Goal: Information Seeking & Learning: Learn about a topic

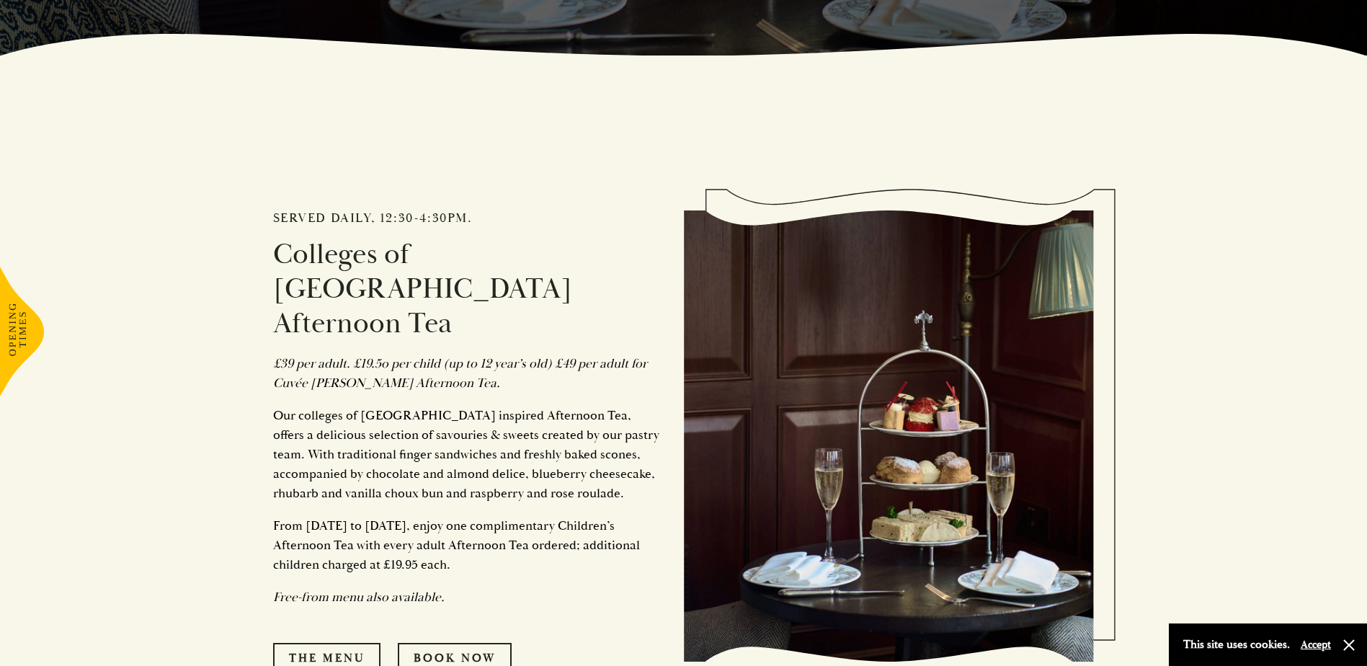
scroll to position [649, 0]
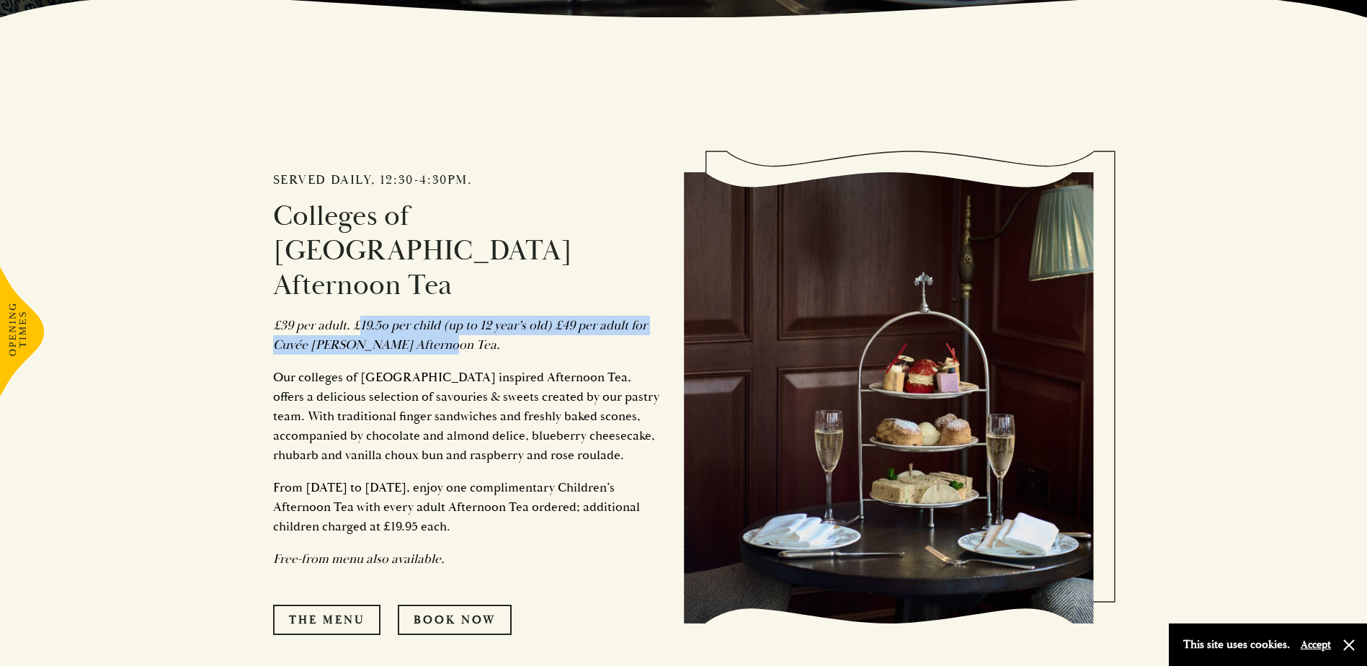
drag, startPoint x: 362, startPoint y: 289, endPoint x: 492, endPoint y: 308, distance: 131.8
click at [492, 316] on p "£39 per adult. £19.5o per child (up to 12 year’s old) £49 per adult for Cuvée C…" at bounding box center [467, 335] width 389 height 39
click at [305, 320] on div "Served daily, 12:30-4:30pm. Colleges of Cambridge Afternoon Tea £39 per adult. …" at bounding box center [478, 398] width 411 height 618
drag, startPoint x: 279, startPoint y: 308, endPoint x: 440, endPoint y: 307, distance: 160.7
click at [440, 316] on p "£39 per adult. £19.5o per child (up to 12 year’s old) £49 per adult for Cuvée C…" at bounding box center [467, 335] width 389 height 39
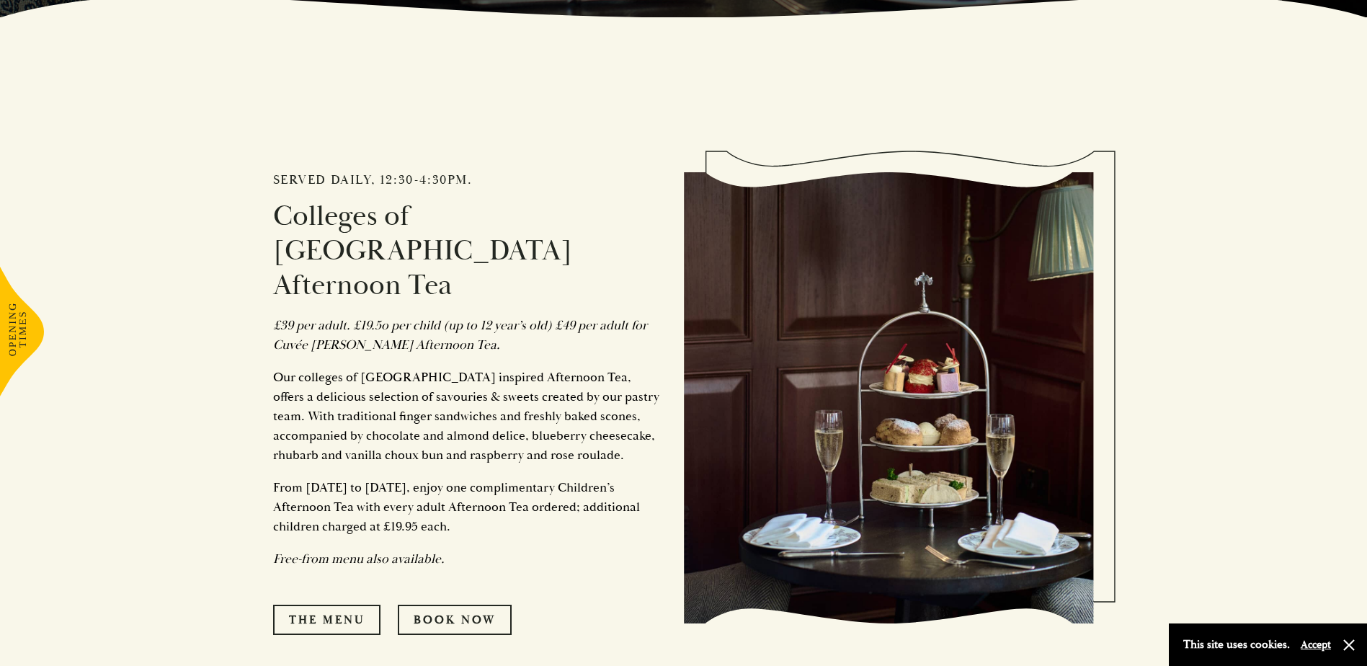
click at [297, 325] on div "Served daily, 12:30-4:30pm. Colleges of Cambridge Afternoon Tea £39 per adult. …" at bounding box center [478, 398] width 411 height 618
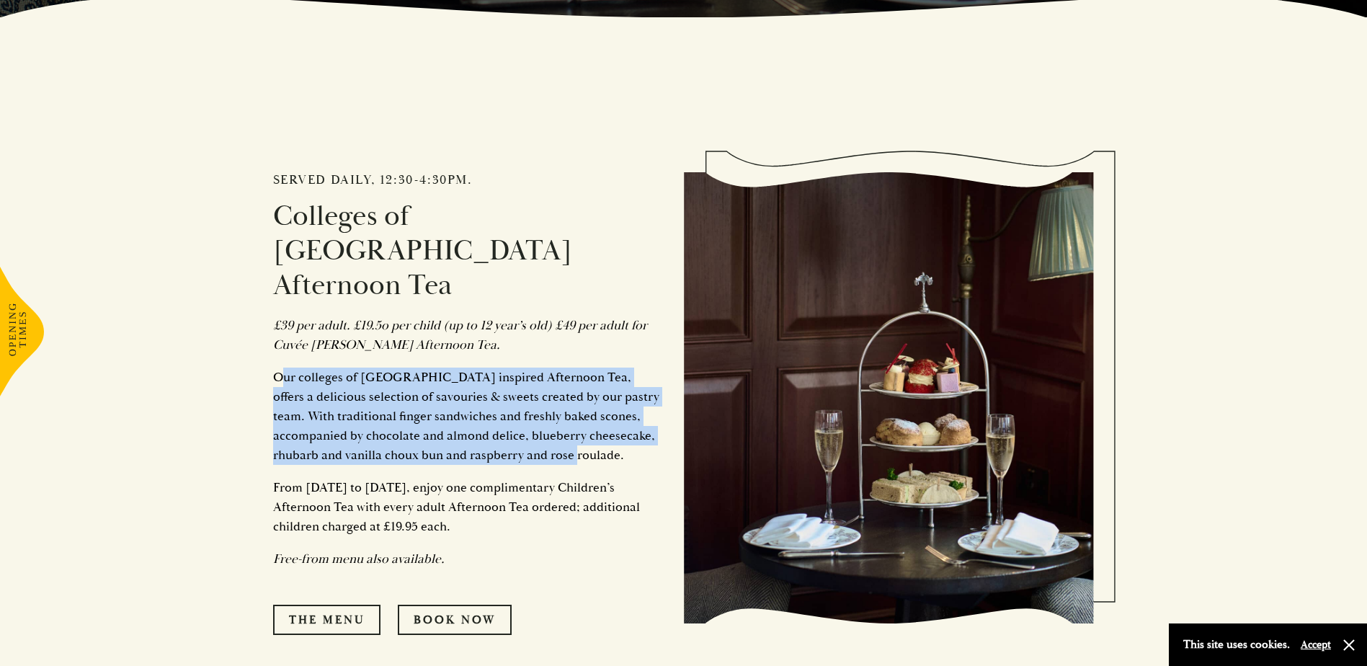
drag, startPoint x: 280, startPoint y: 336, endPoint x: 569, endPoint y: 419, distance: 300.6
click at [569, 419] on p "Our colleges of Cambridge inspired Afternoon Tea, offers a delicious selection …" at bounding box center [467, 416] width 389 height 97
drag, startPoint x: 282, startPoint y: 451, endPoint x: 466, endPoint y: 491, distance: 188.0
click at [466, 491] on p "From 1st July to 31st August, enjoy one complimentary Children’s Afternoon Tea …" at bounding box center [467, 507] width 389 height 58
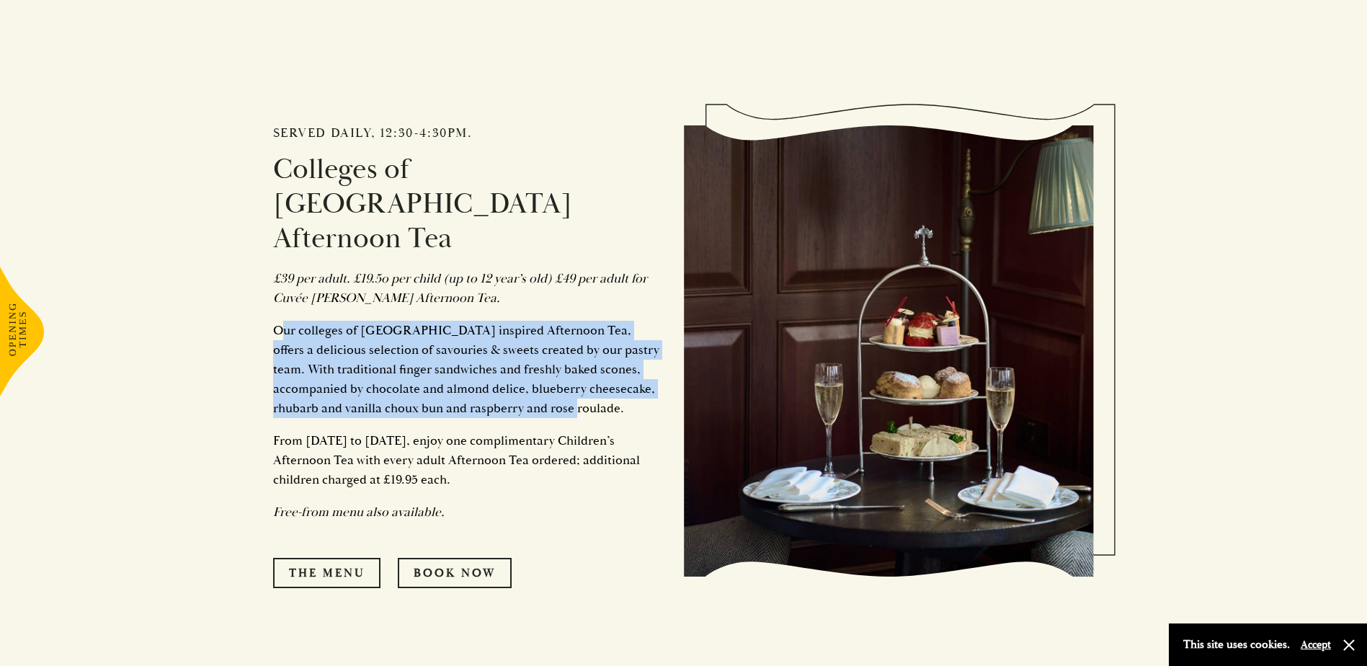
scroll to position [721, 0]
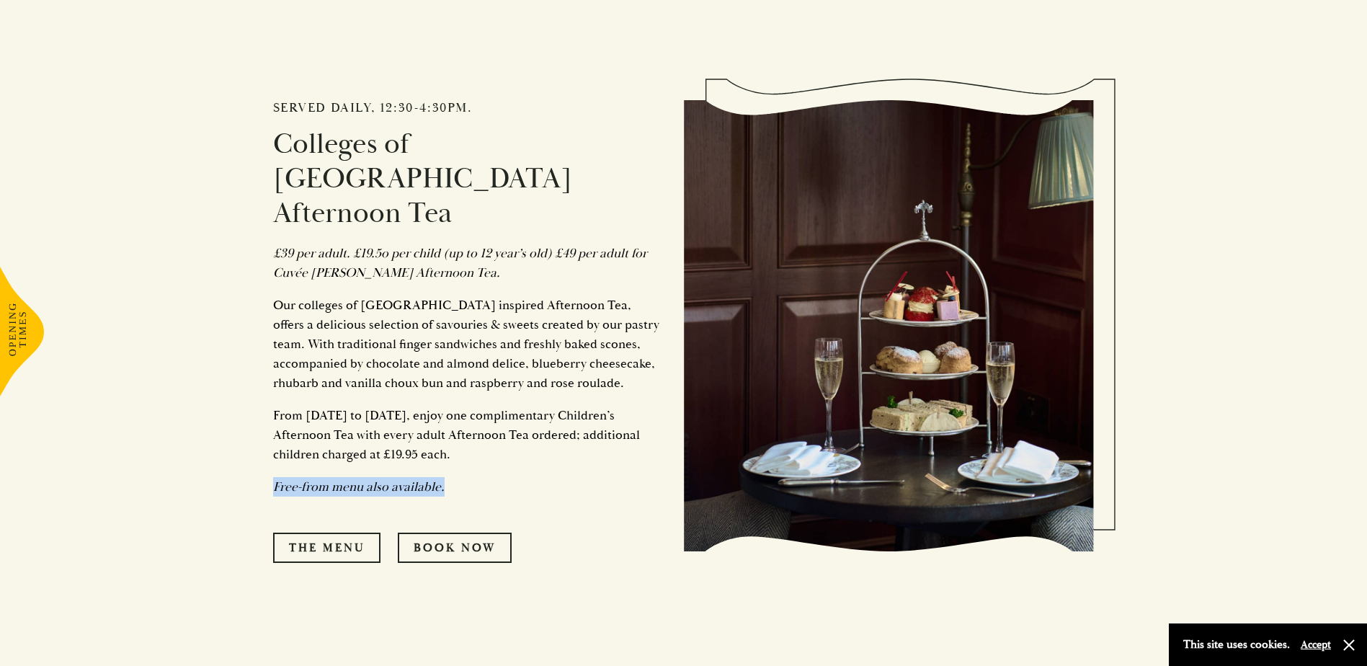
drag, startPoint x: 273, startPoint y: 445, endPoint x: 442, endPoint y: 448, distance: 168.6
click at [442, 477] on p "Free-from menu also available." at bounding box center [467, 486] width 389 height 19
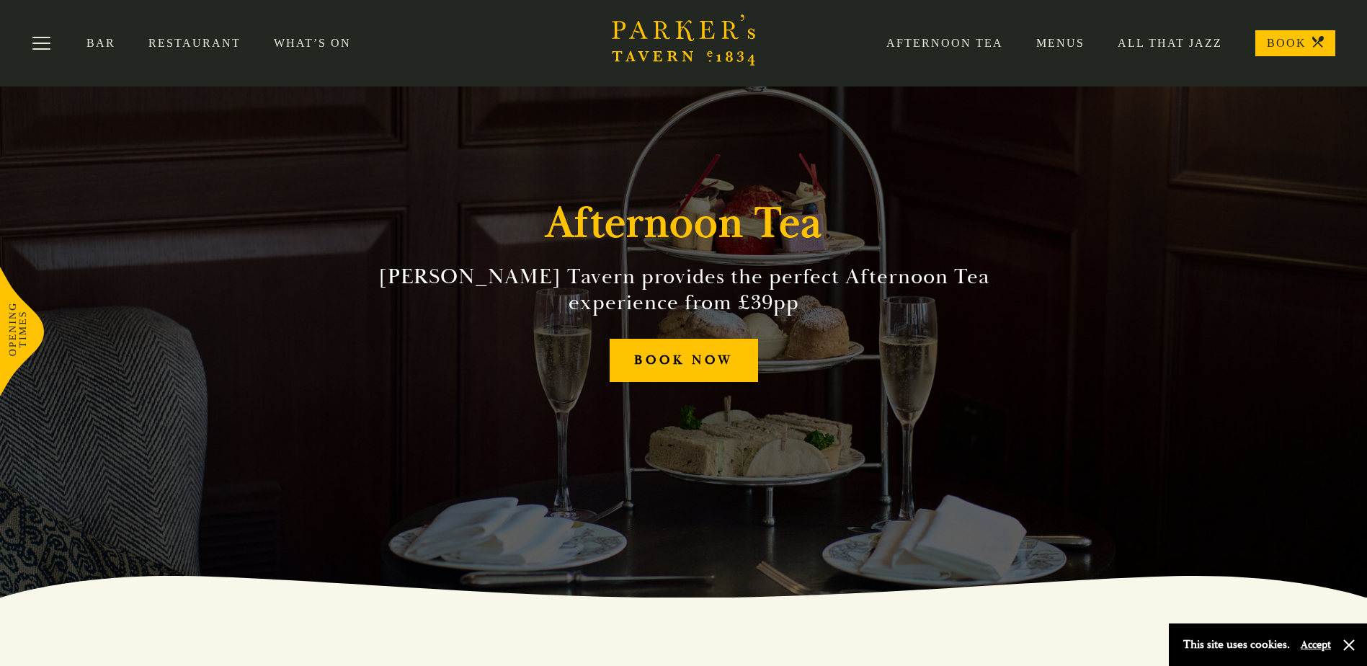
scroll to position [0, 0]
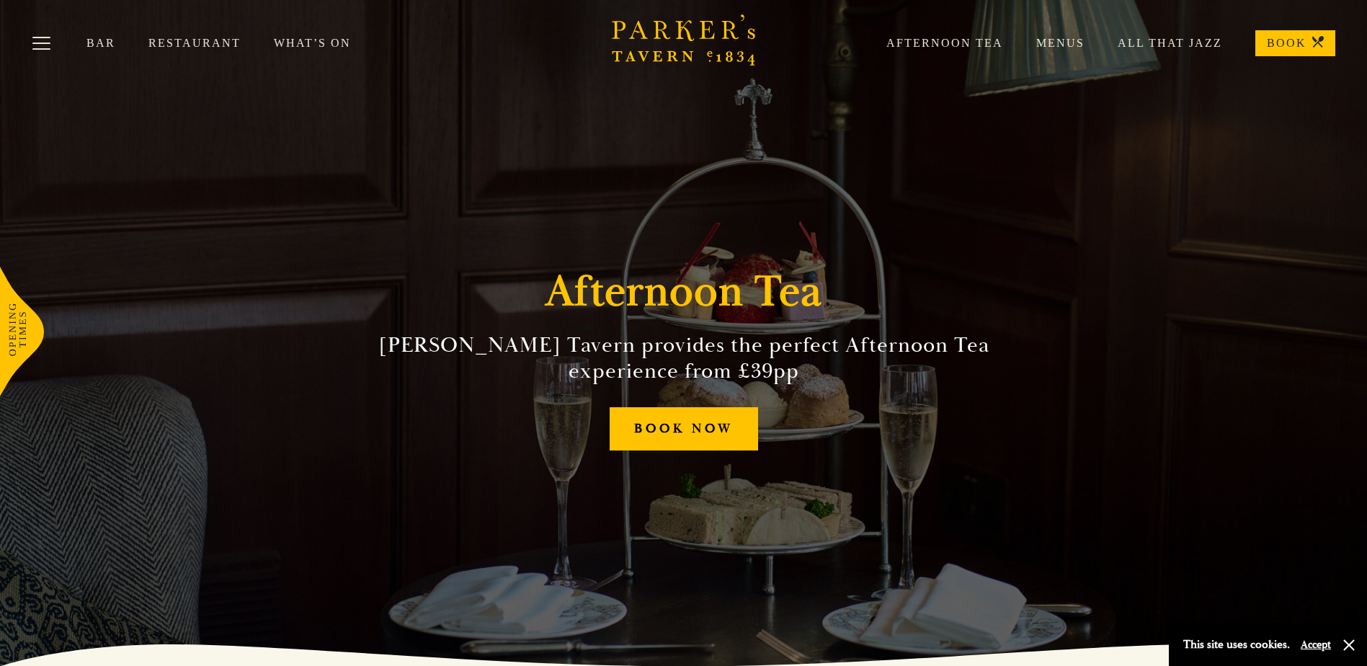
click at [292, 43] on link "What’s On" at bounding box center [329, 43] width 110 height 14
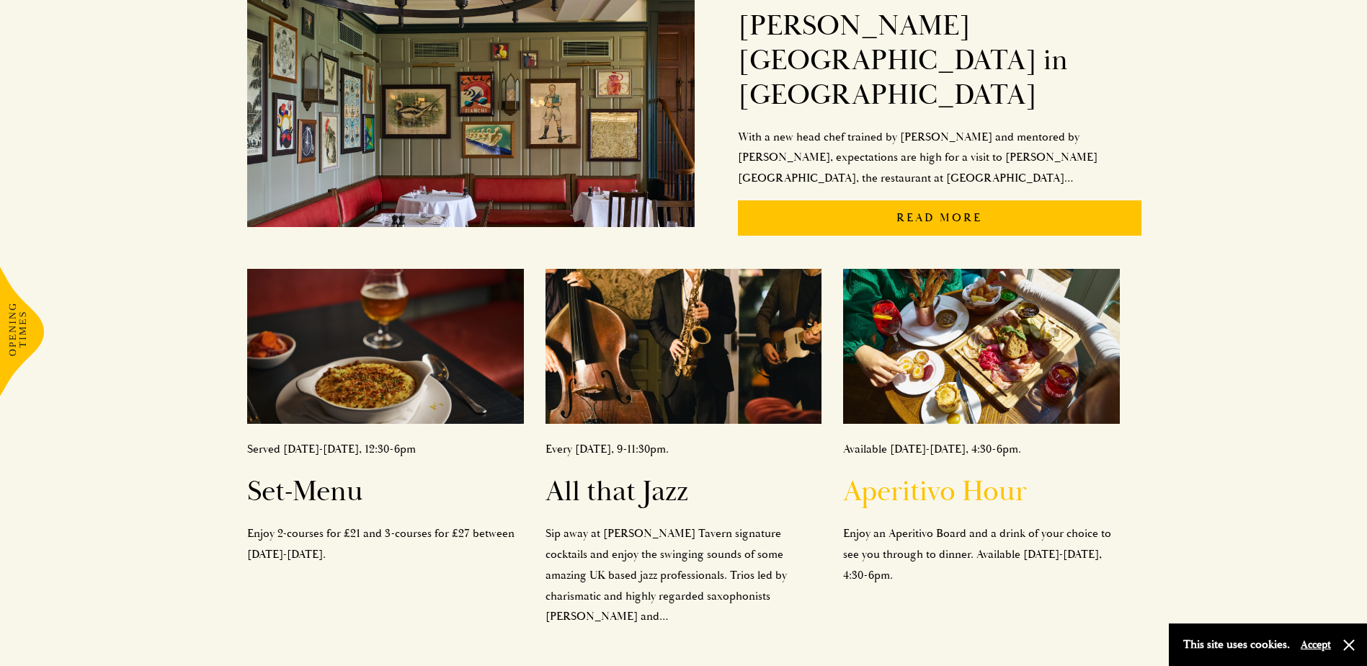
scroll to position [432, 0]
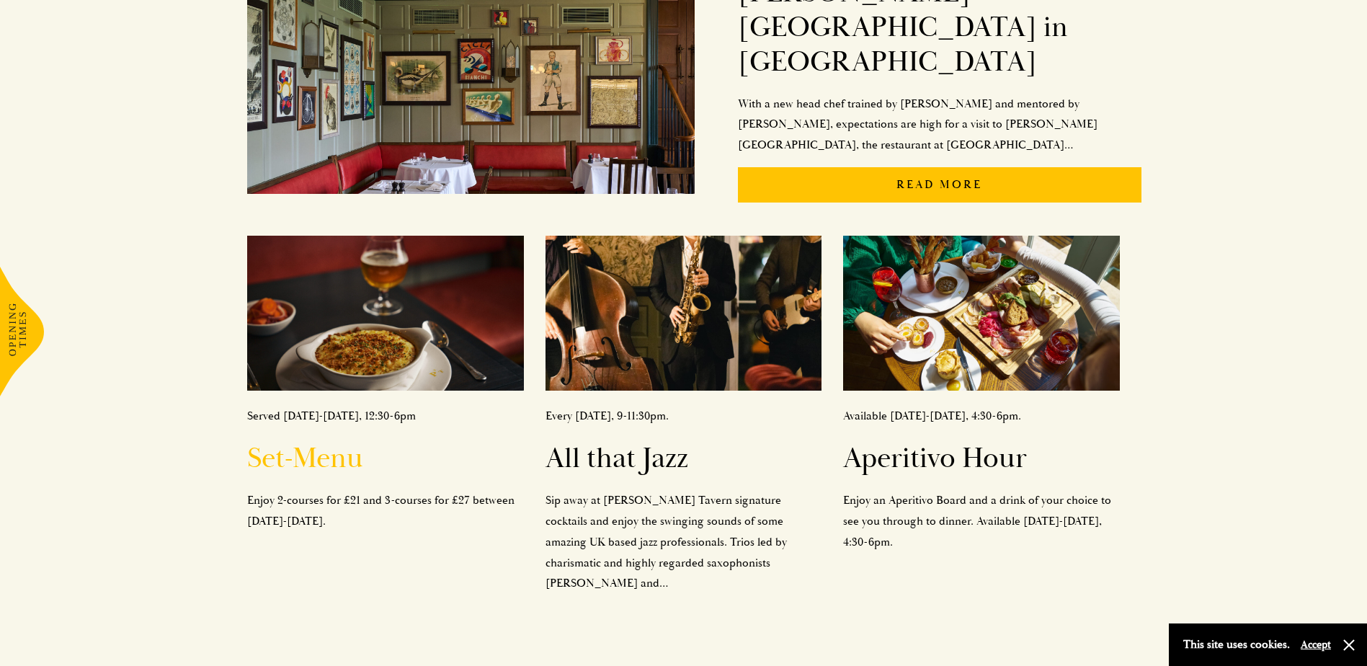
click at [347, 292] on img at bounding box center [385, 314] width 276 height 156
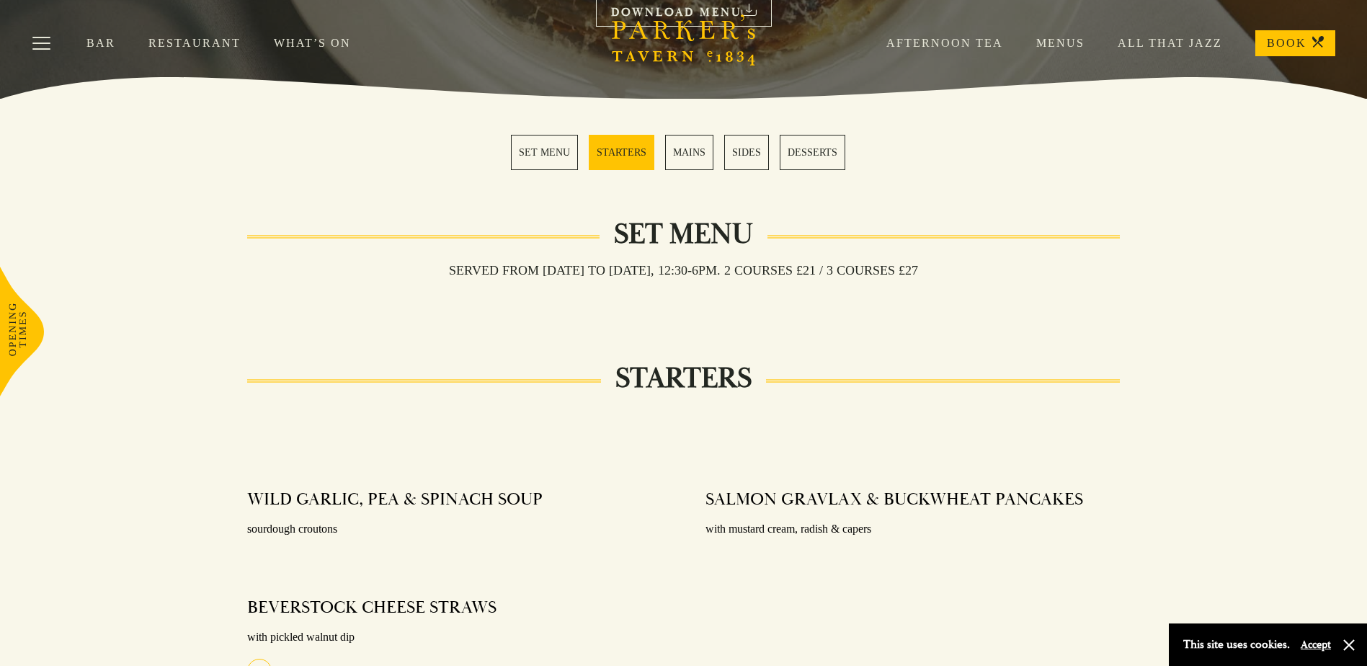
scroll to position [360, 0]
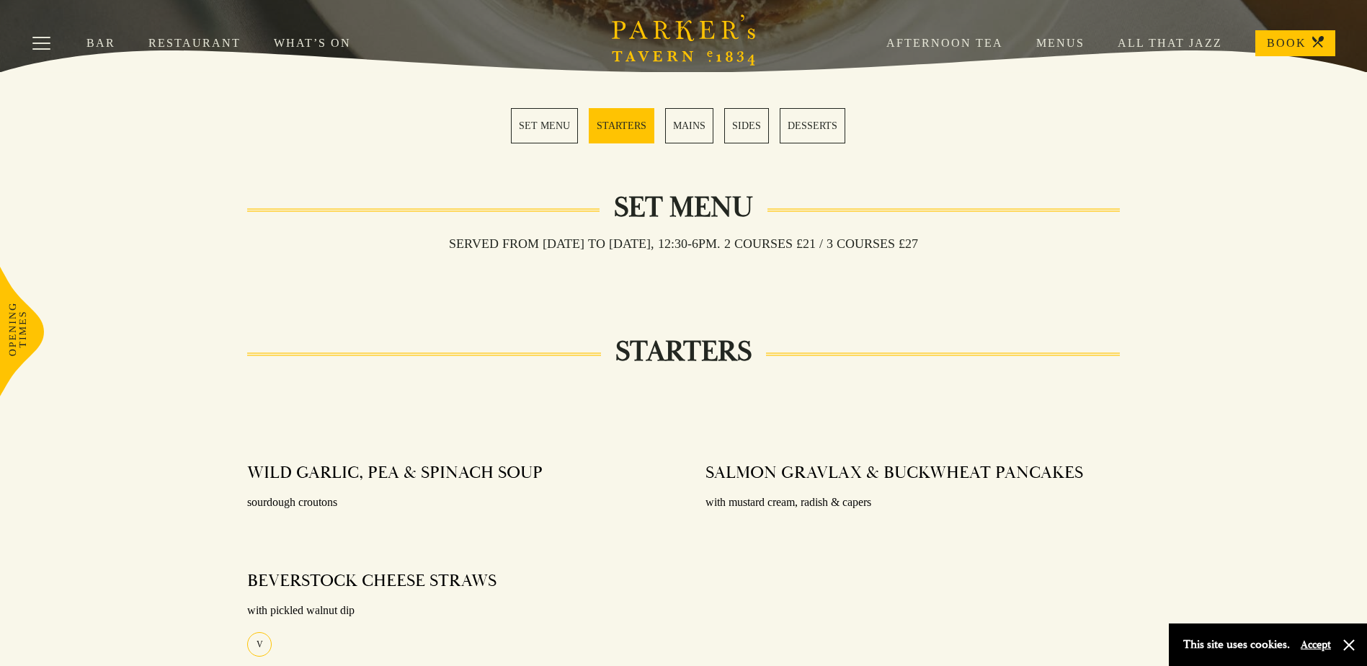
drag, startPoint x: 647, startPoint y: 246, endPoint x: 944, endPoint y: 246, distance: 296.9
click at [932, 246] on h3 "Served from [DATE] to [DATE], 12:30-6pm. 2 COURSES £21 / 3 COURSES £27" at bounding box center [684, 244] width 498 height 16
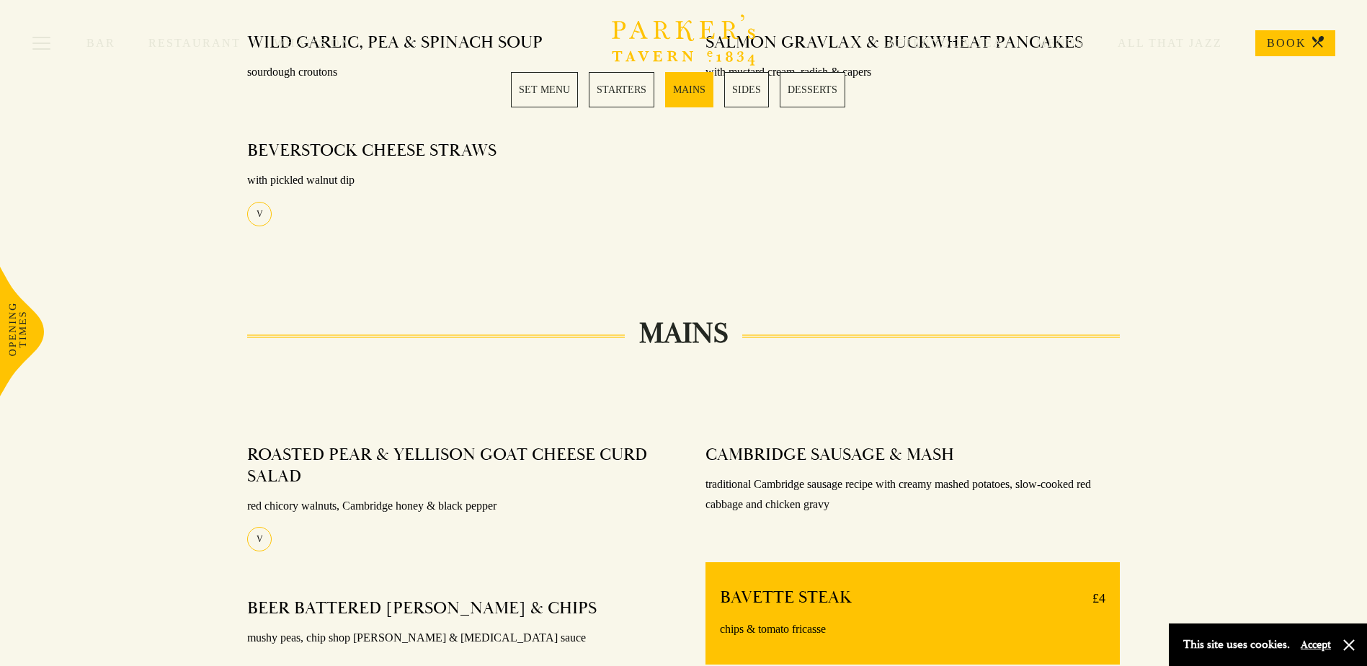
scroll to position [937, 0]
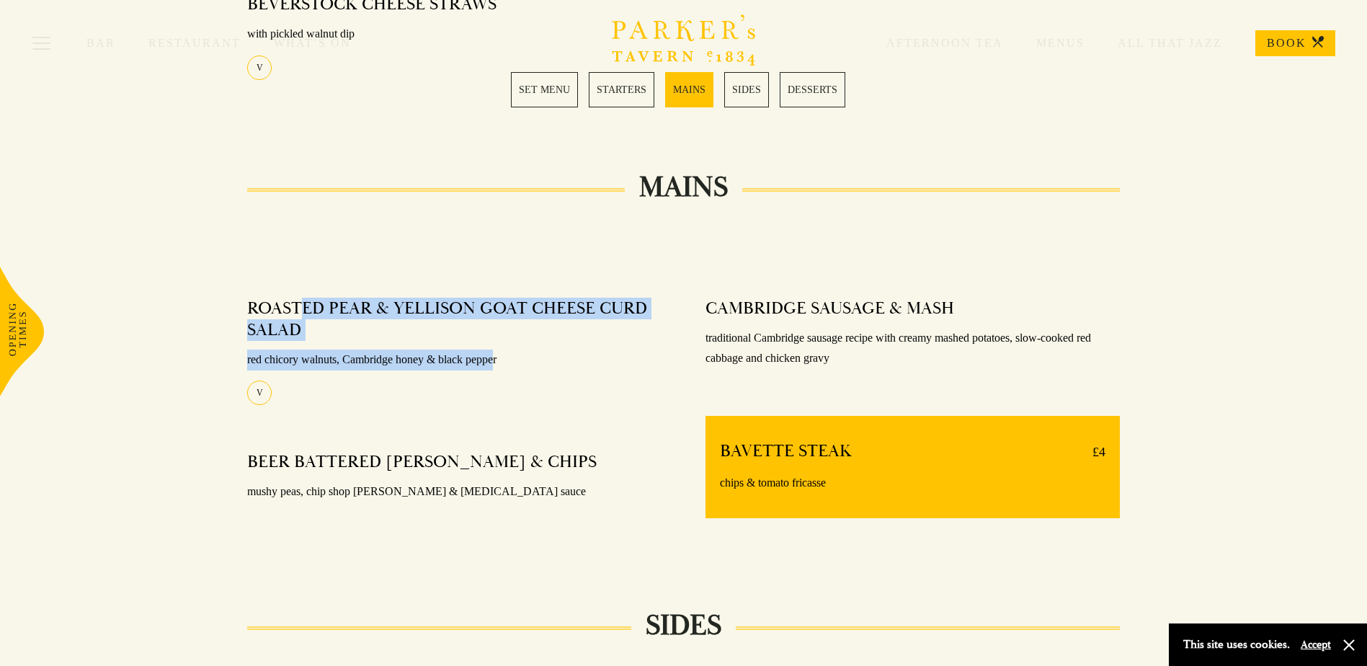
drag, startPoint x: 306, startPoint y: 305, endPoint x: 498, endPoint y: 349, distance: 197.4
click at [498, 349] on div "ROASTED PEAR & YELLISON GOAT CHEESE CURD SALAD red chicory walnuts, Cambridge h…" at bounding box center [454, 347] width 414 height 118
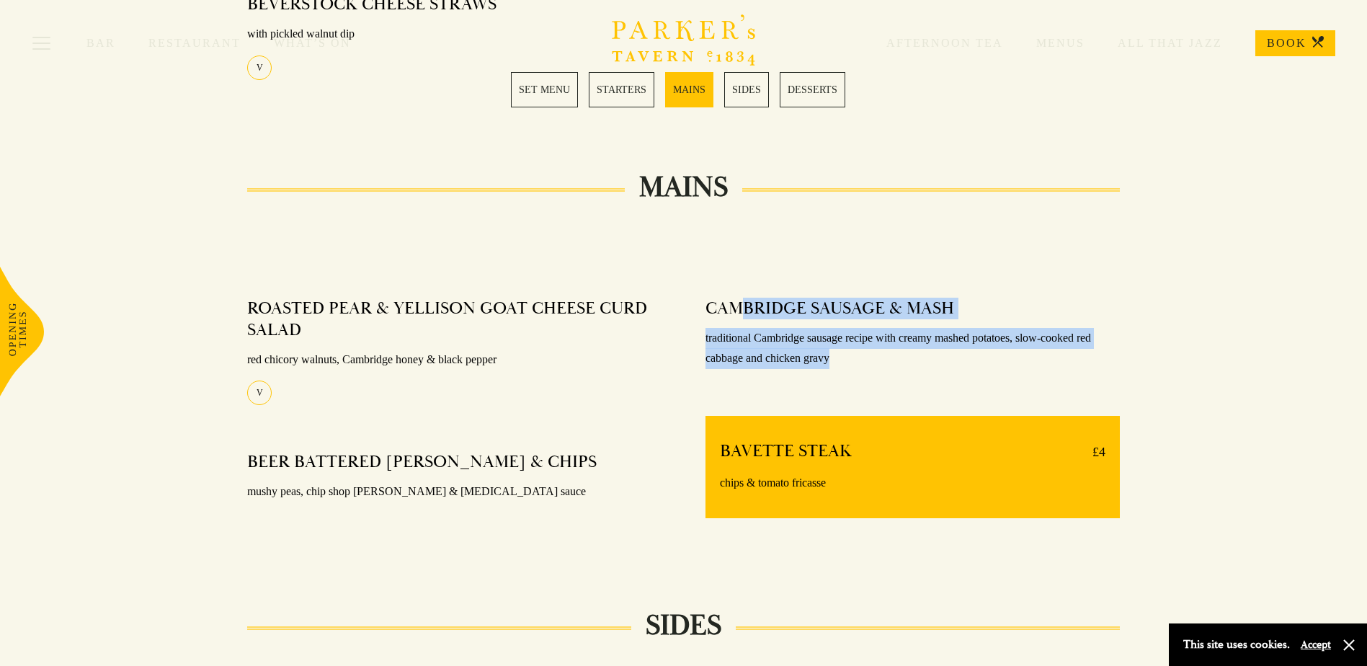
drag, startPoint x: 743, startPoint y: 294, endPoint x: 847, endPoint y: 354, distance: 120.4
click at [847, 354] on div "CAMBRIDGE SAUSAGE & MASH traditional Cambridge sausage recipe with creamy mashe…" at bounding box center [912, 334] width 414 height 93
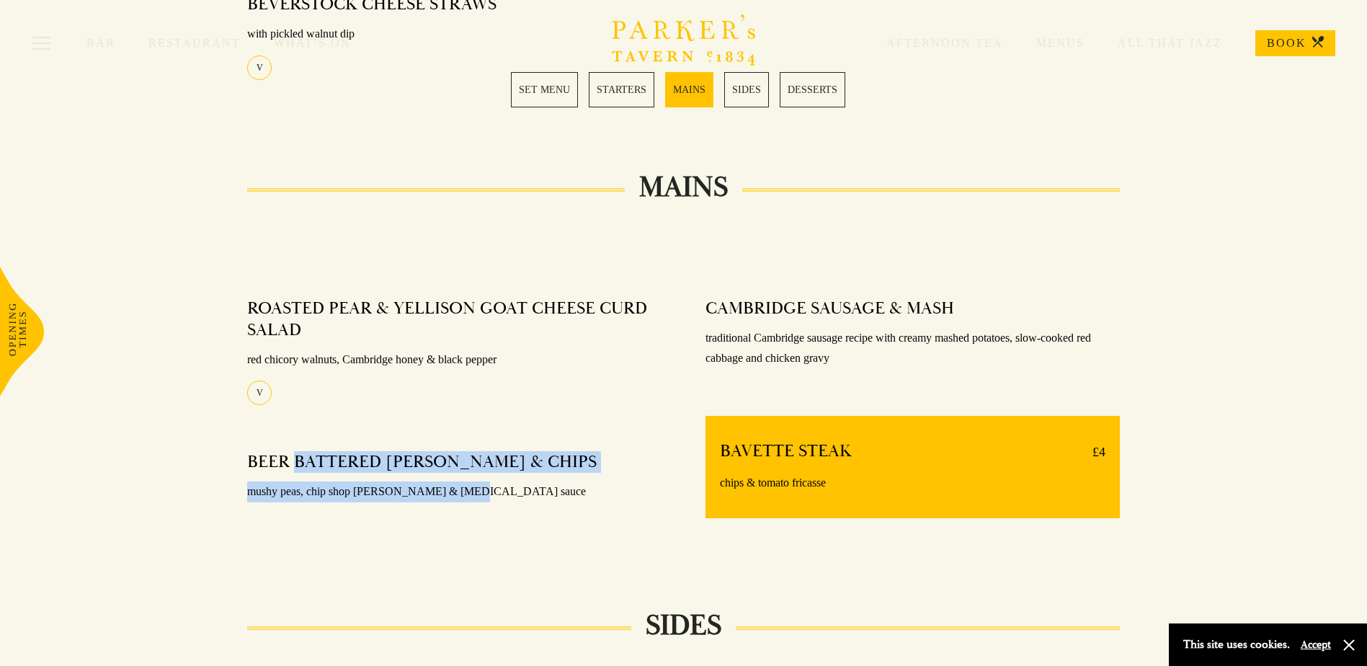
drag, startPoint x: 298, startPoint y: 453, endPoint x: 484, endPoint y: 482, distance: 188.2
click at [484, 482] on div "BEER BATTERED HADDOCK & CHIPS mushy peas, chip shop curry & tartar sauce" at bounding box center [454, 477] width 414 height 72
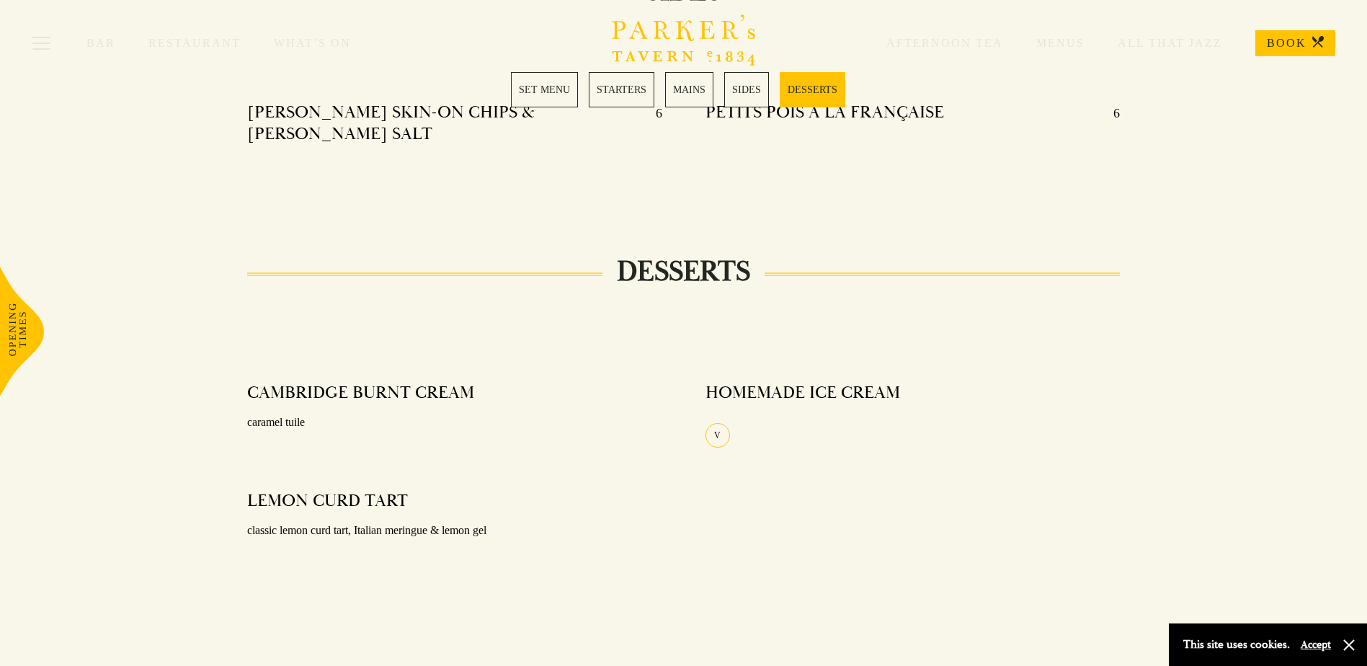
scroll to position [1585, 0]
